Goal: Unclear

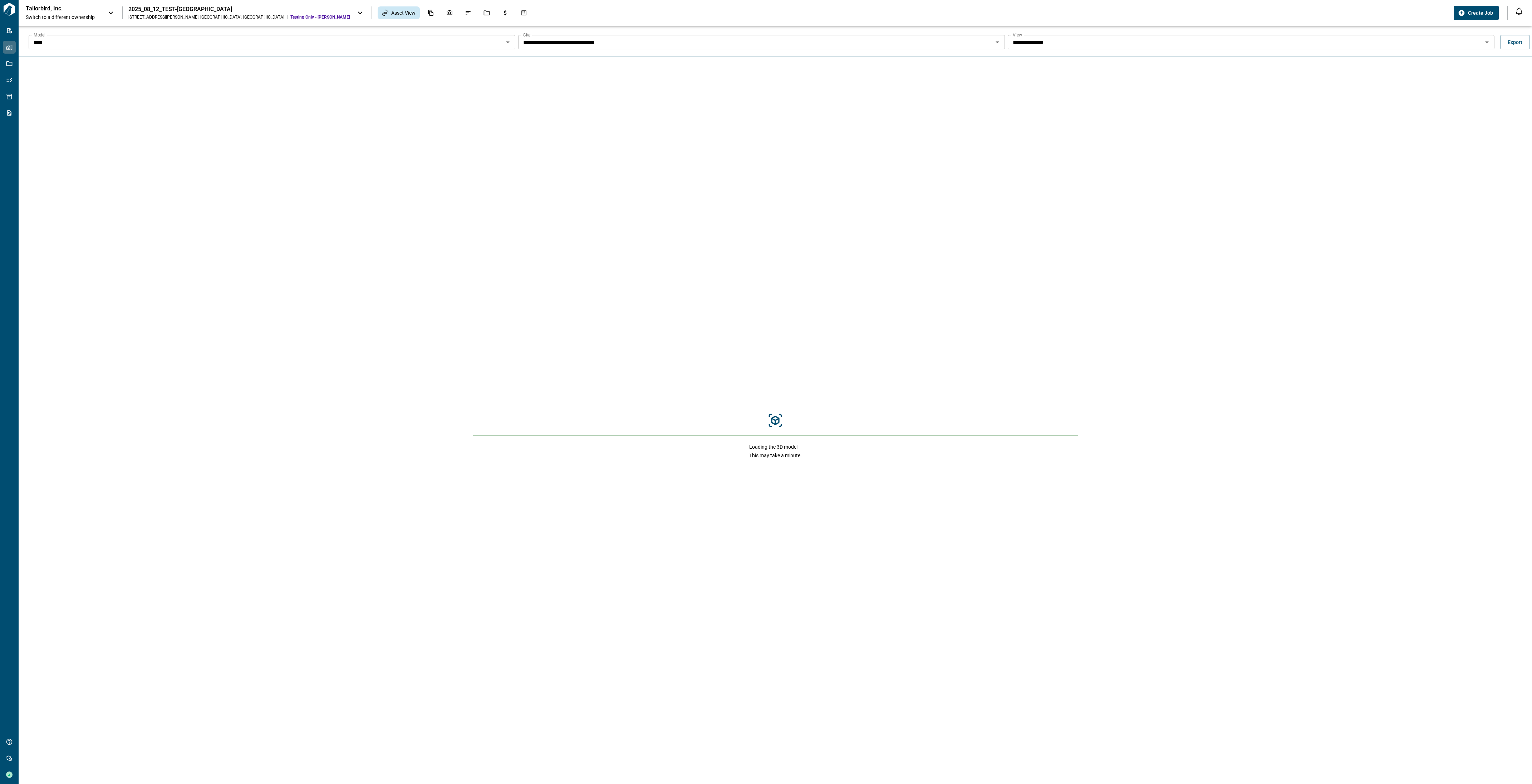
click at [1132, 42] on input "**********" at bounding box center [1245, 42] width 470 height 10
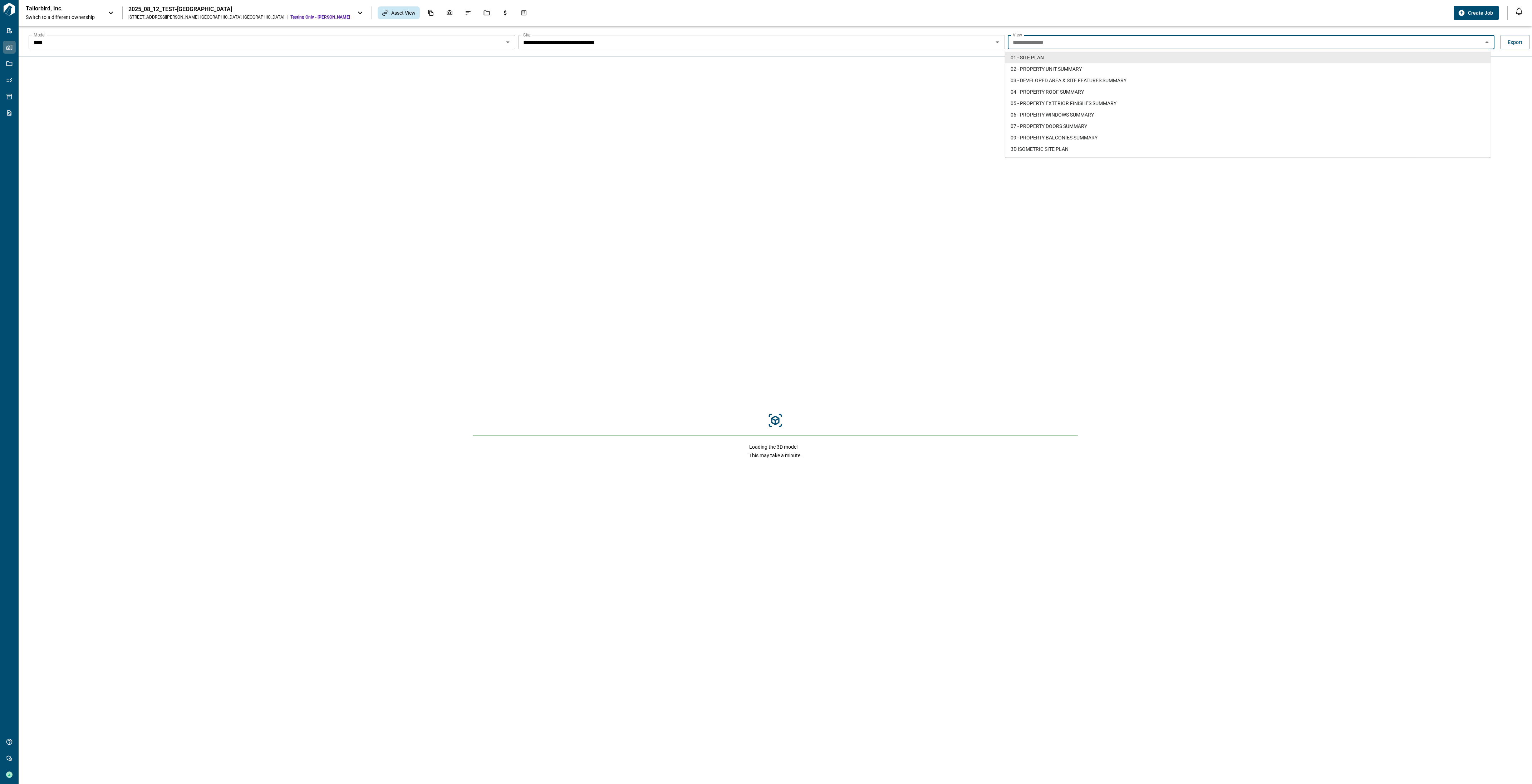
click at [1135, 38] on input "**********" at bounding box center [1245, 42] width 470 height 10
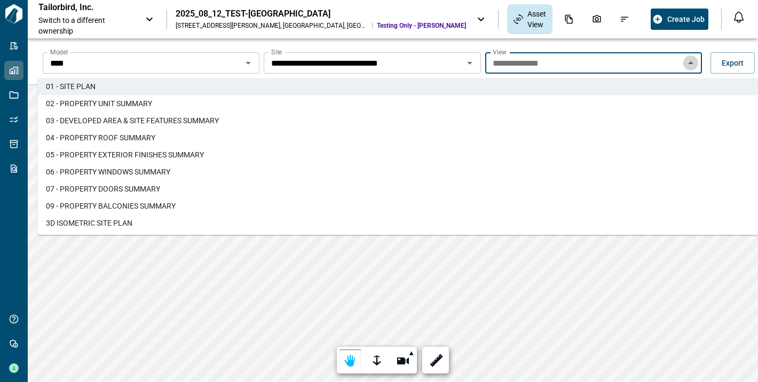
click at [694, 63] on icon "Close" at bounding box center [690, 63] width 13 height 13
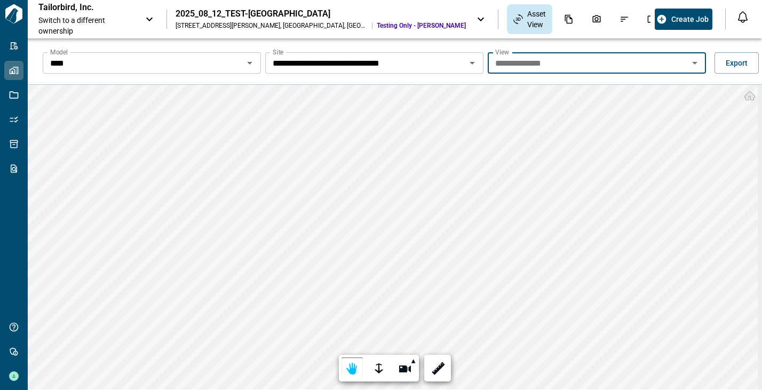
click at [694, 63] on icon "Open" at bounding box center [695, 63] width 13 height 13
